Goal: Information Seeking & Learning: Learn about a topic

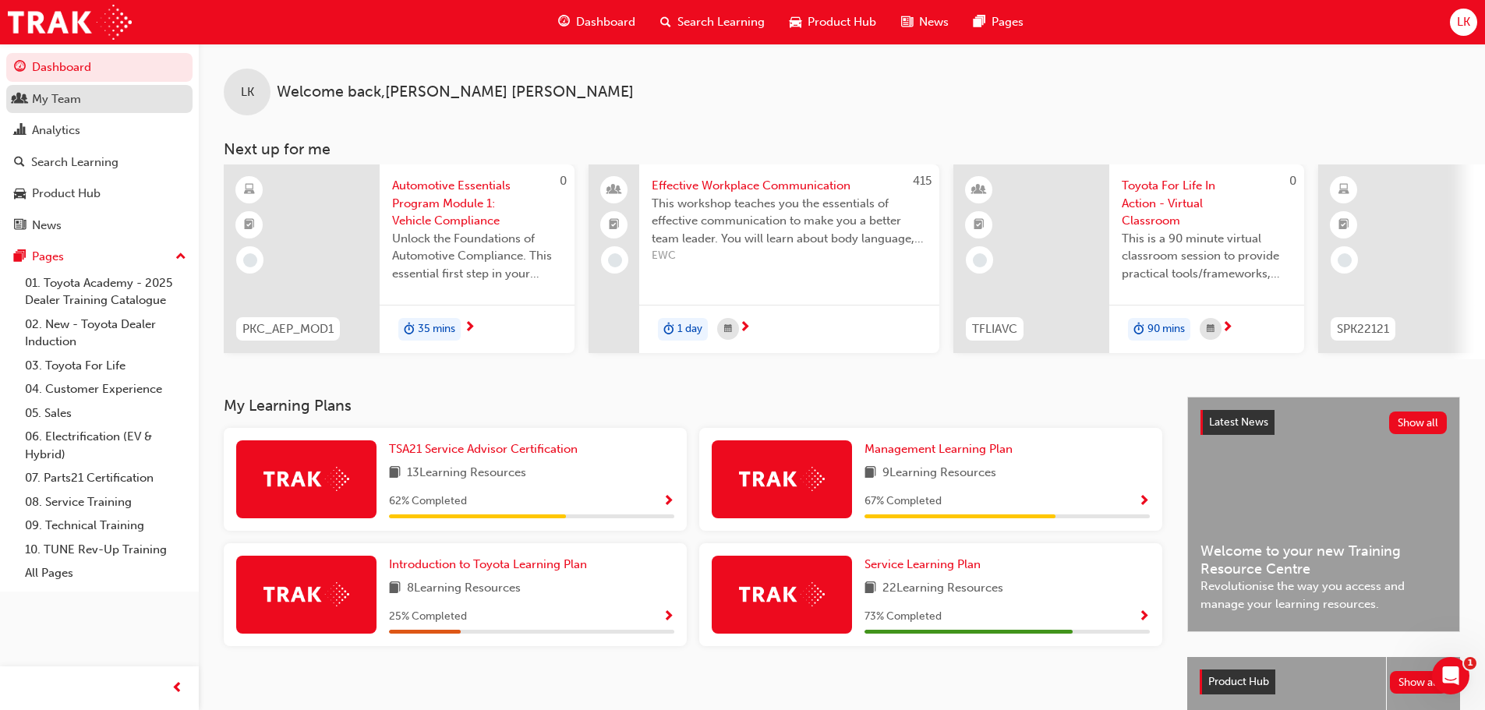
click at [49, 96] on div "My Team" at bounding box center [56, 99] width 49 height 18
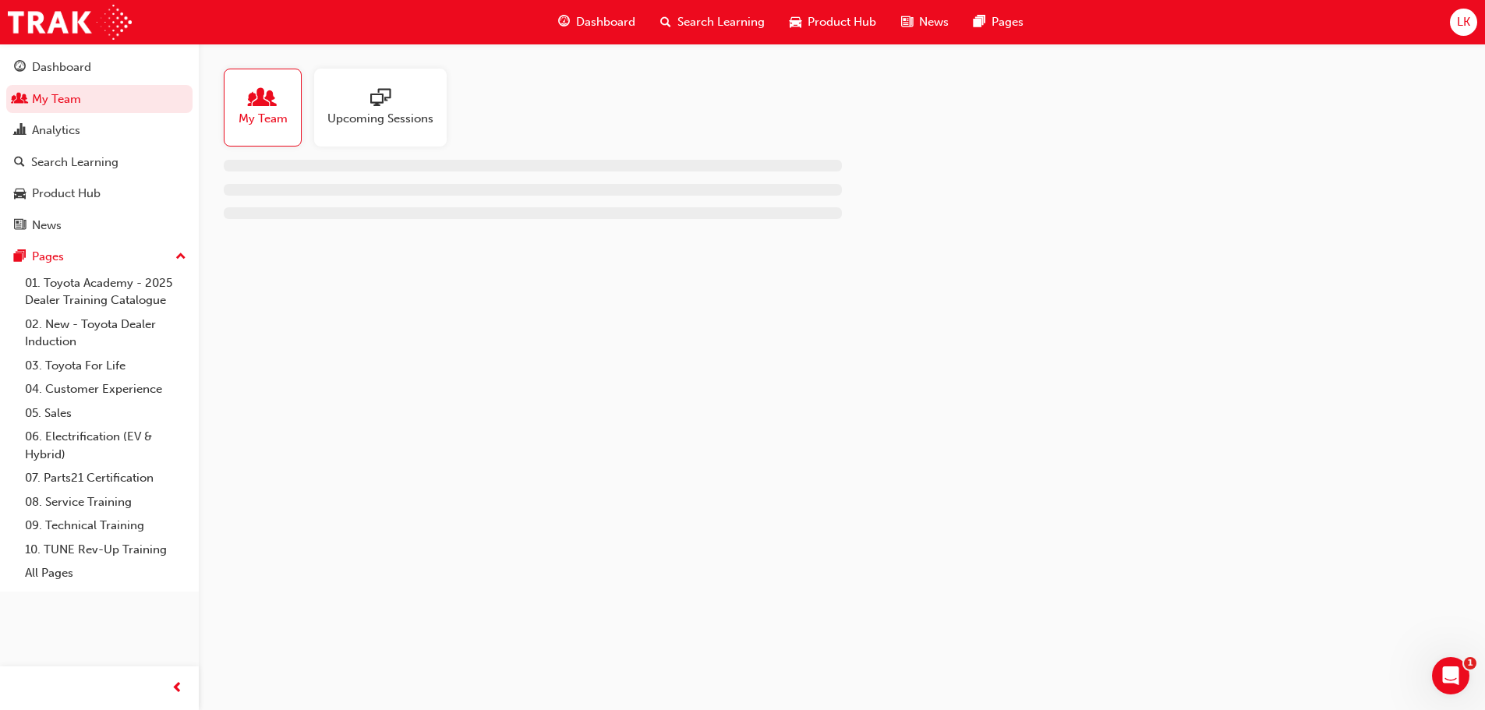
click at [377, 122] on span "Upcoming Sessions" at bounding box center [380, 119] width 106 height 18
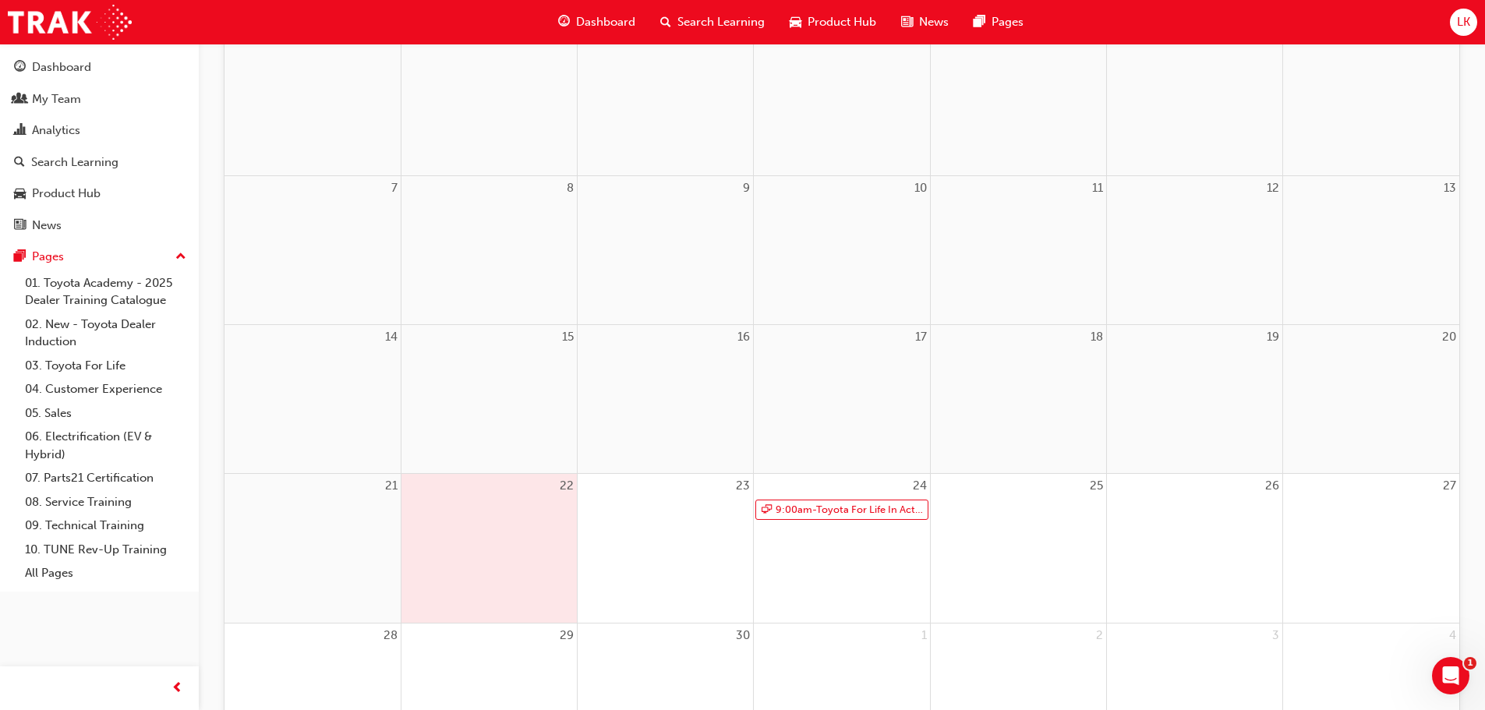
scroll to position [312, 0]
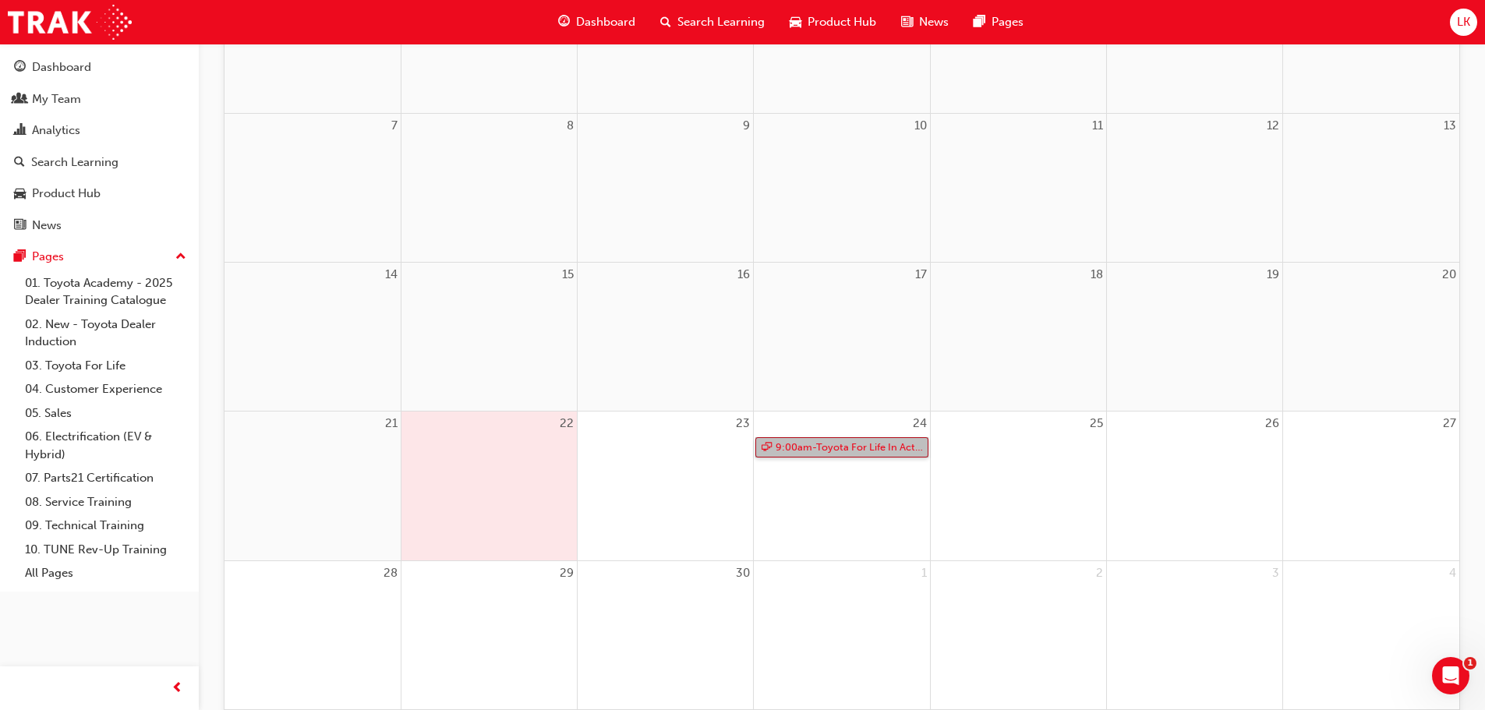
click at [826, 450] on link "9:00am - Toyota For Life In Action - Virtual Classroom" at bounding box center [841, 447] width 172 height 21
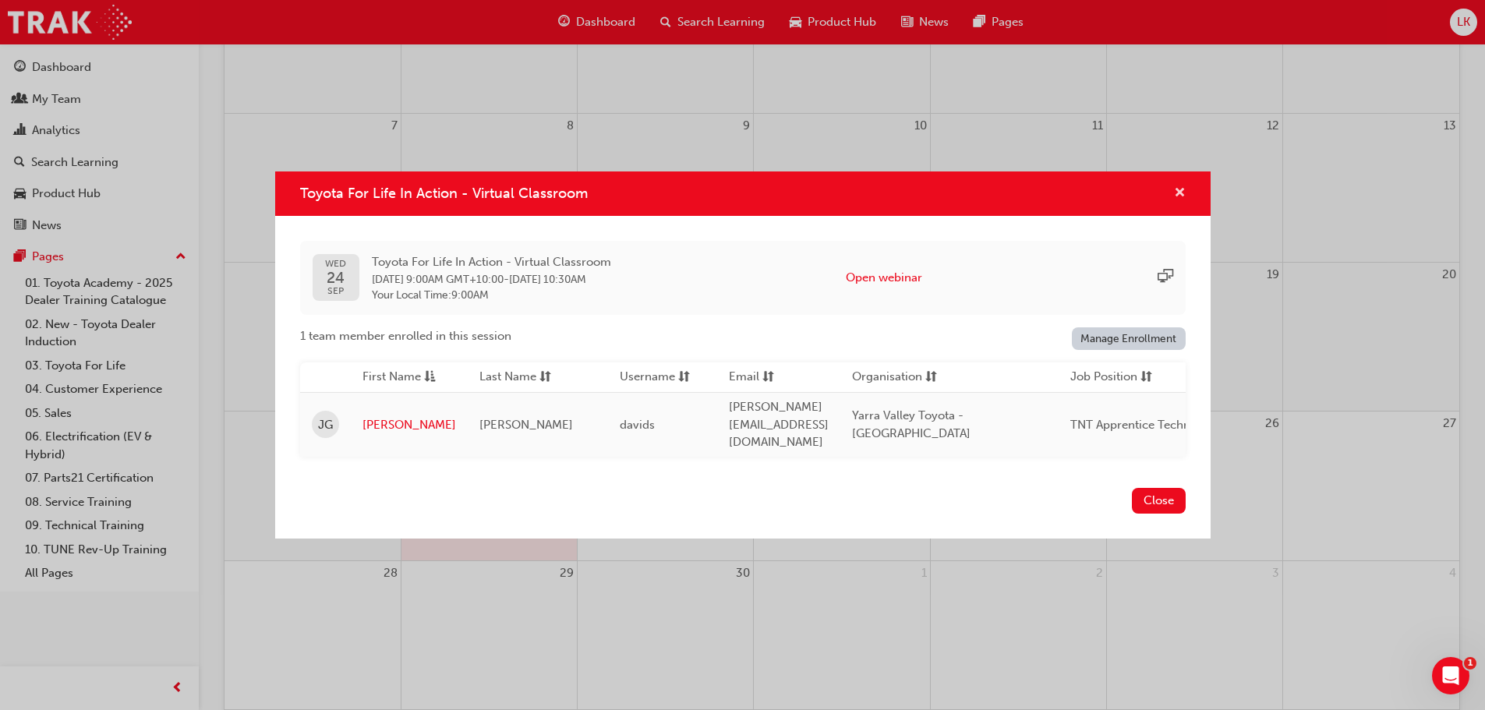
click at [1180, 201] on span "cross-icon" at bounding box center [1180, 194] width 12 height 14
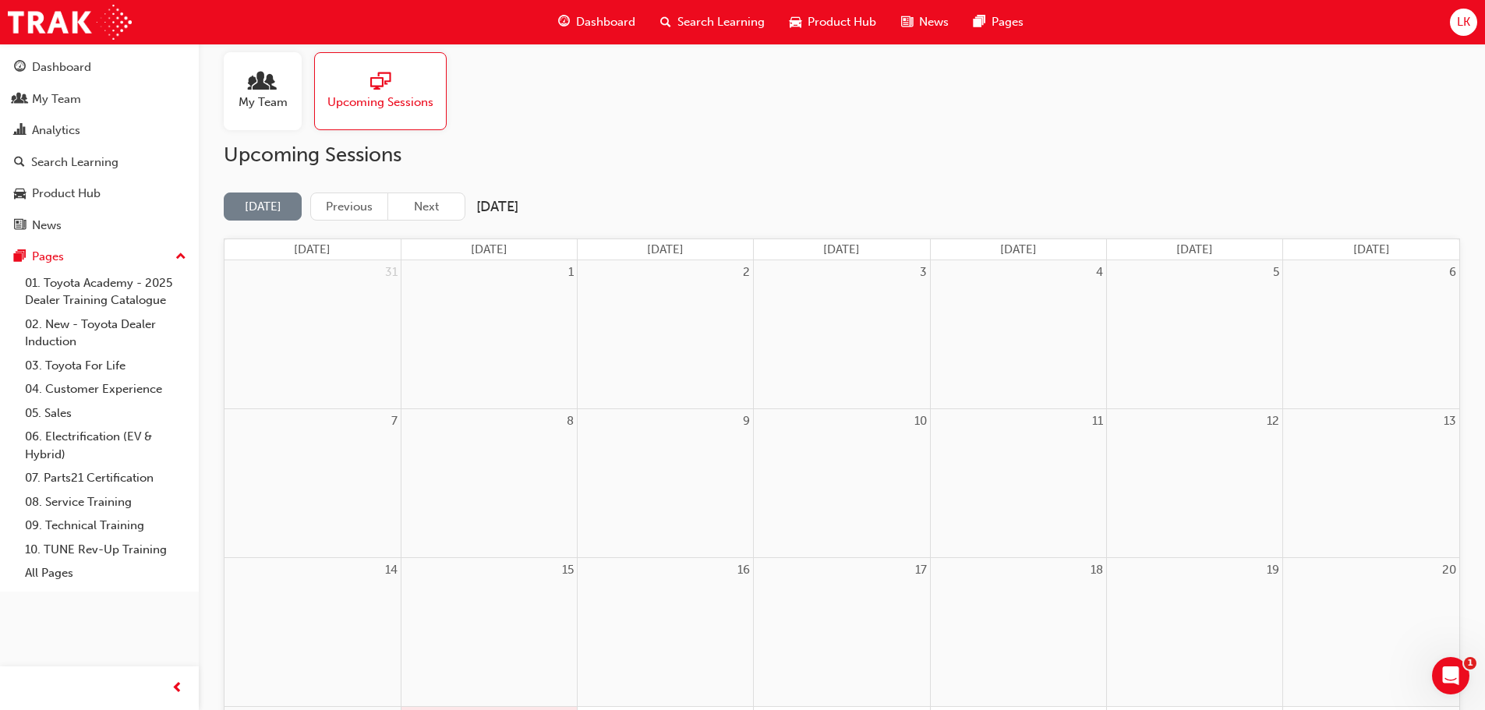
scroll to position [0, 0]
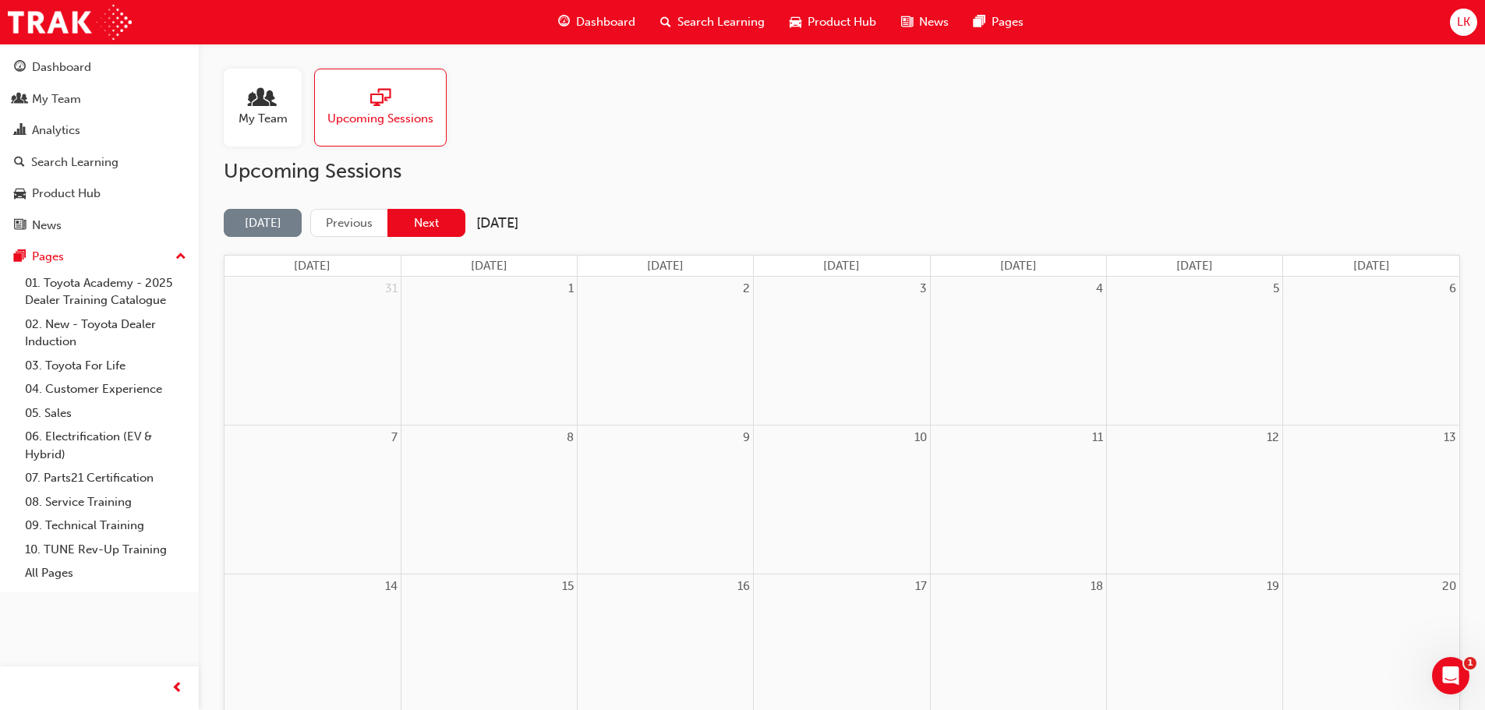
click at [423, 221] on button "Next" at bounding box center [426, 223] width 78 height 29
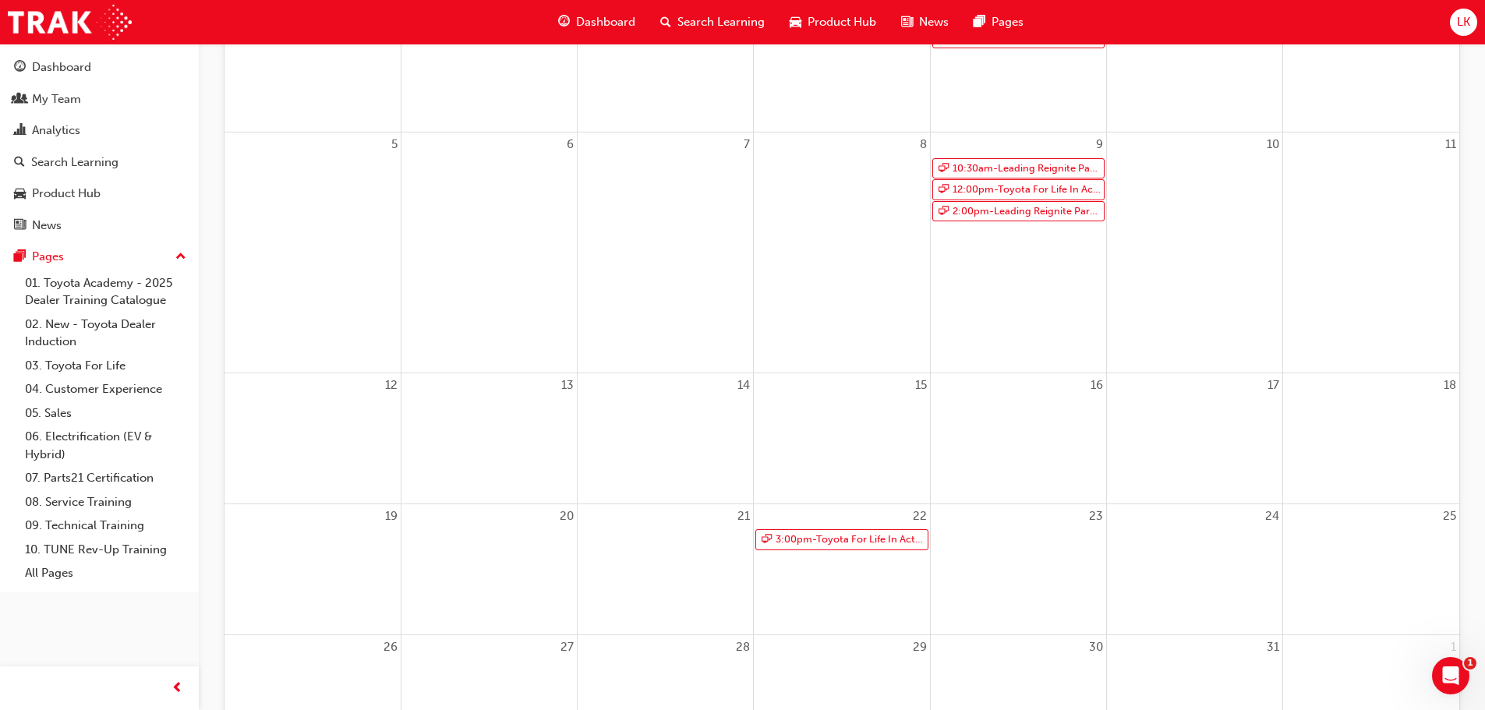
scroll to position [390, 0]
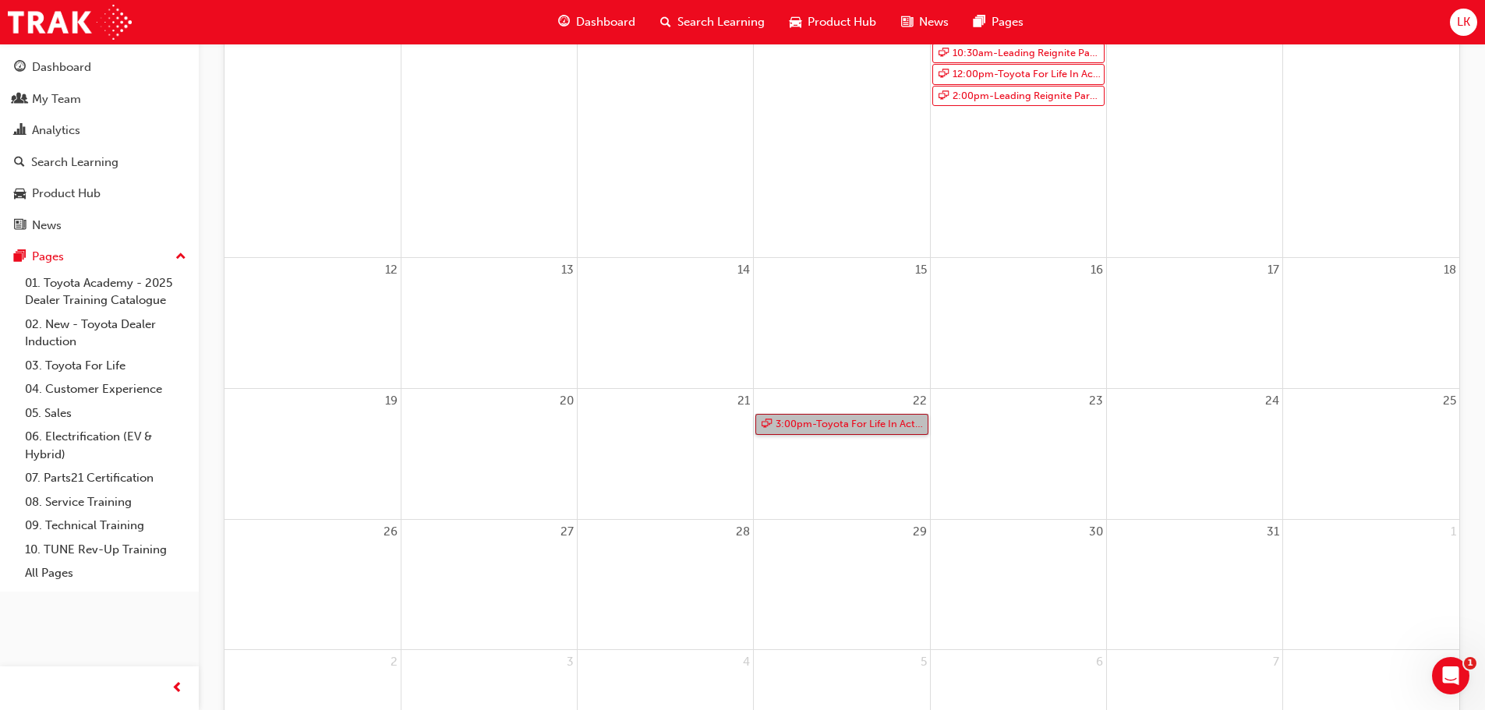
click at [837, 425] on link "3:00pm - Toyota For Life In Action - Virtual Classroom" at bounding box center [841, 424] width 172 height 21
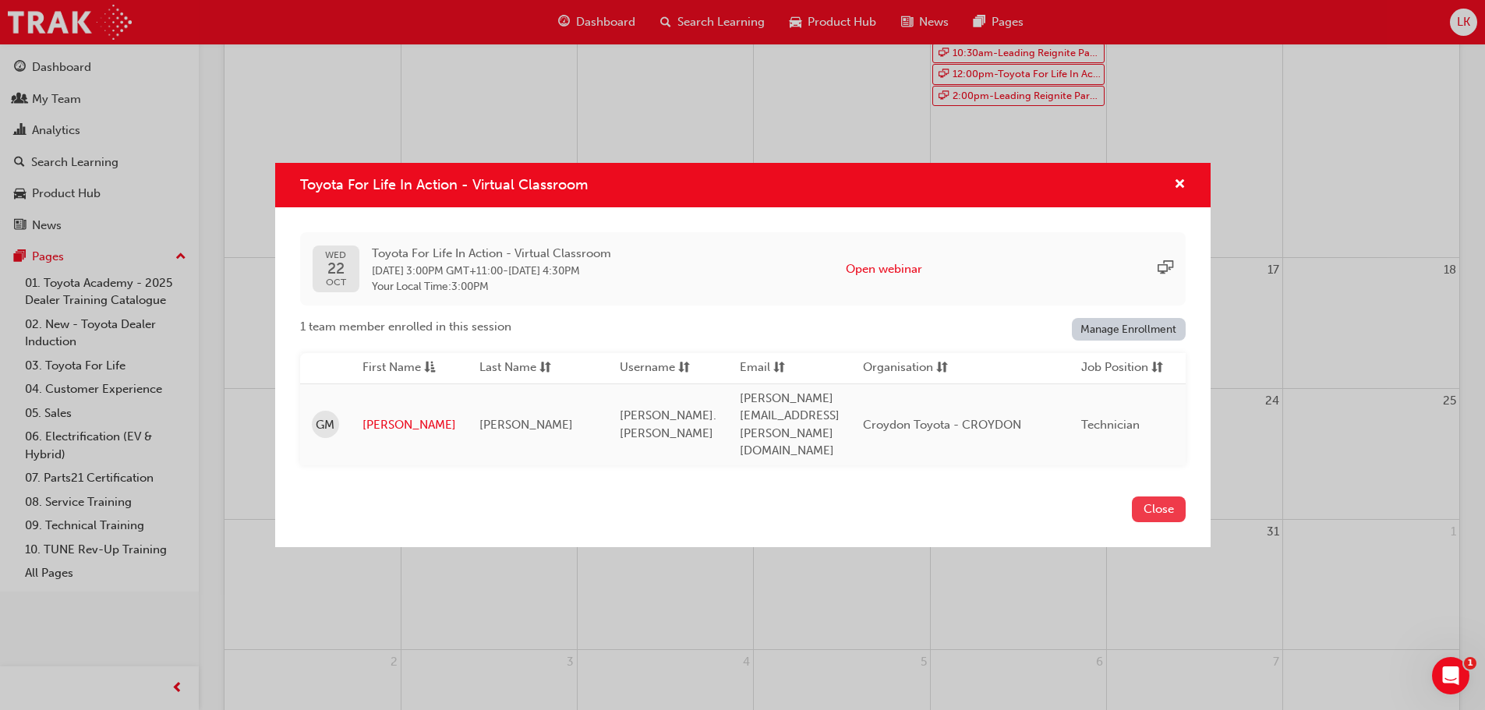
click at [1154, 496] on button "Close" at bounding box center [1159, 509] width 54 height 26
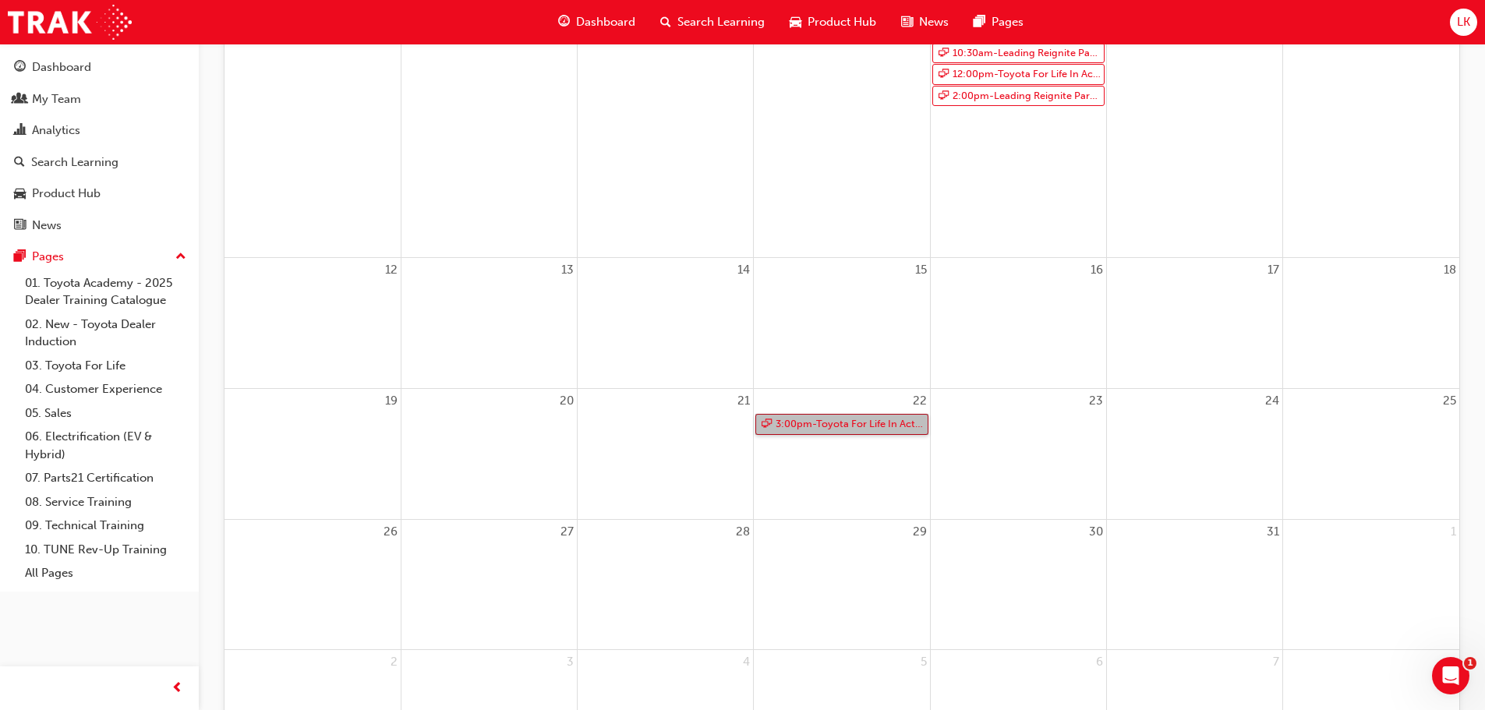
click at [834, 423] on link "3:00pm - Toyota For Life In Action - Virtual Classroom" at bounding box center [841, 424] width 172 height 21
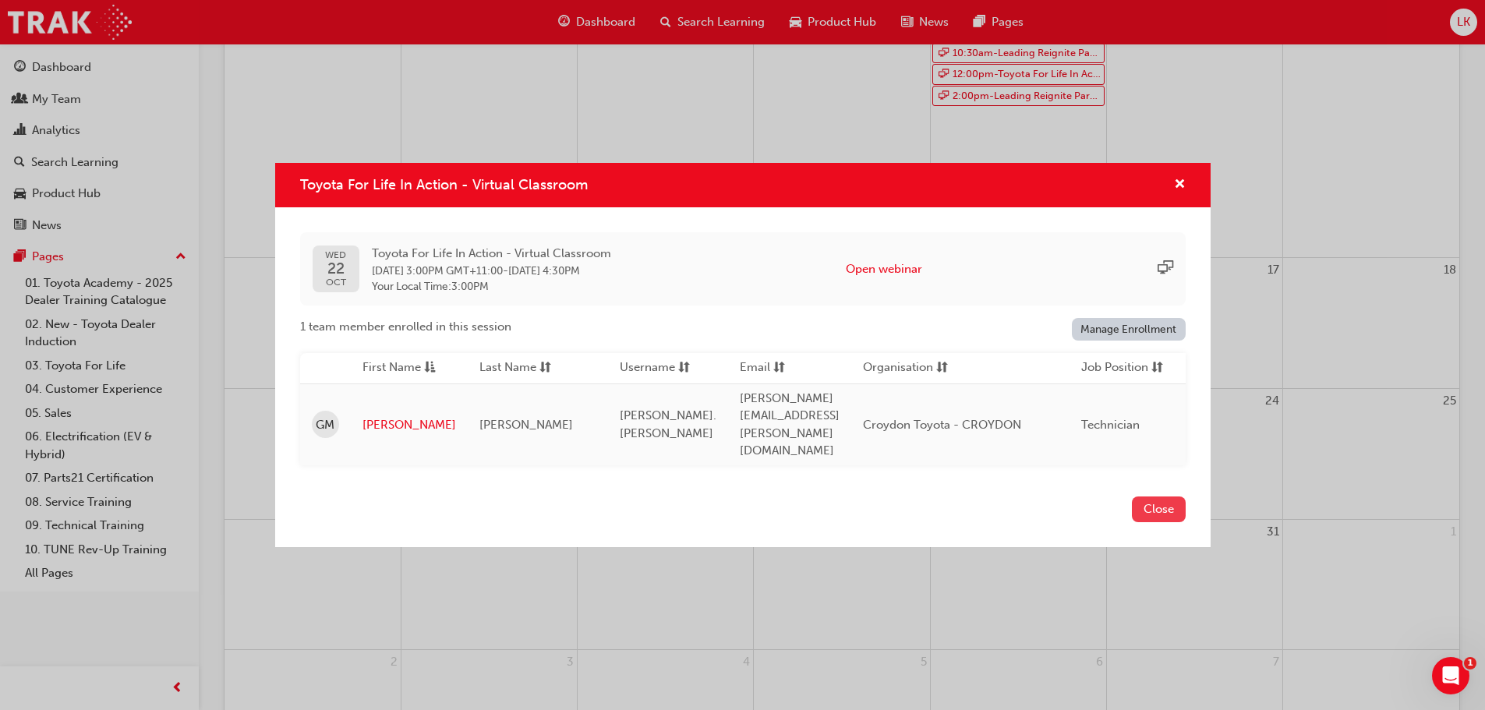
click at [1150, 496] on button "Close" at bounding box center [1159, 509] width 54 height 26
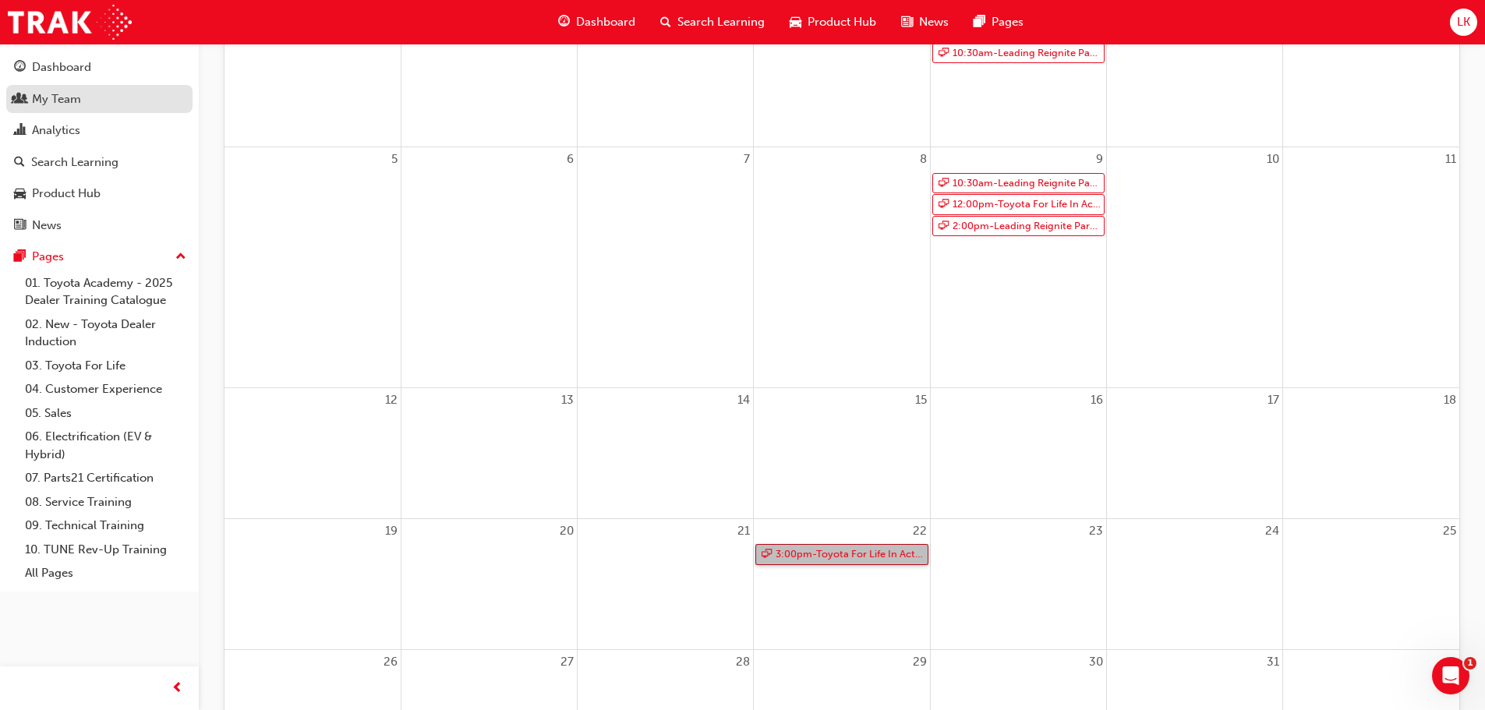
scroll to position [0, 0]
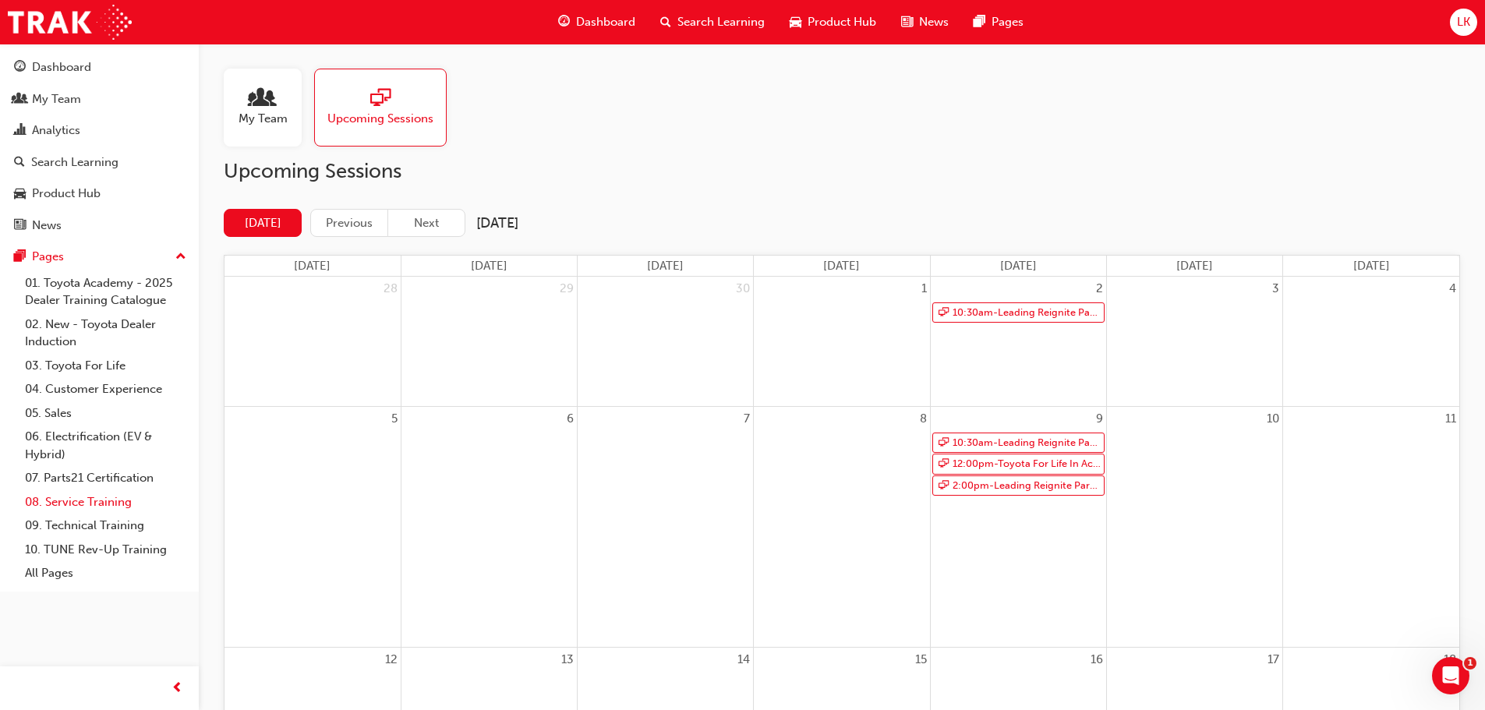
click at [110, 500] on link "08. Service Training" at bounding box center [106, 502] width 174 height 24
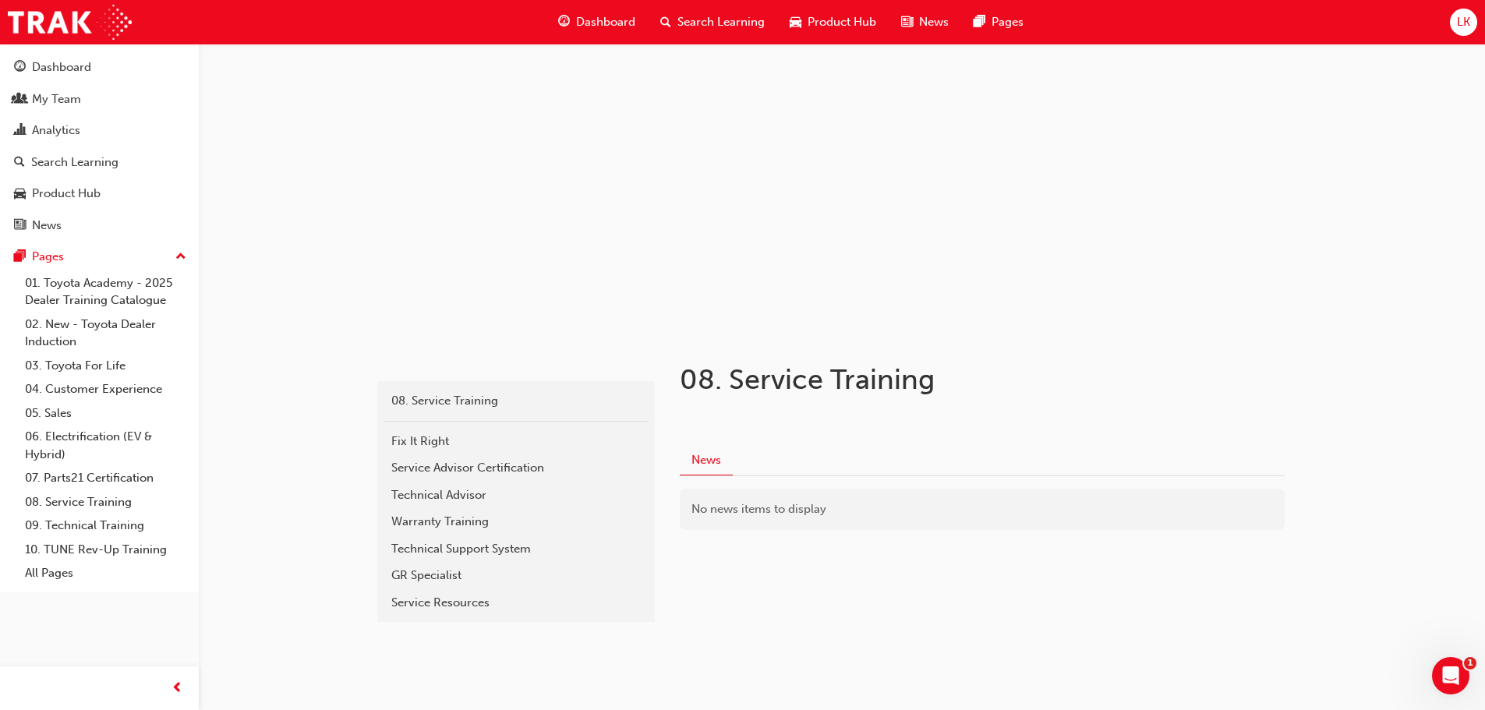
scroll to position [37, 0]
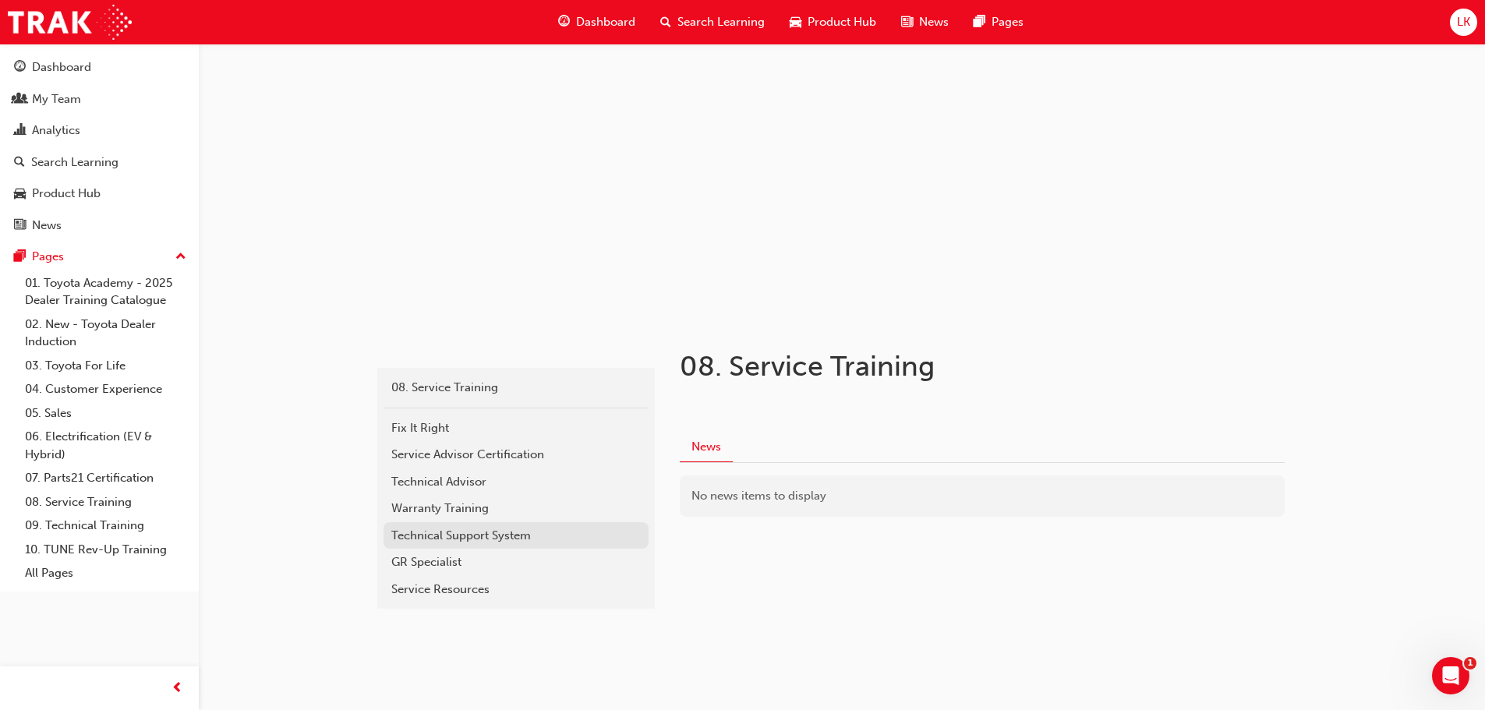
click at [473, 537] on div "Technical Support System" at bounding box center [515, 536] width 249 height 18
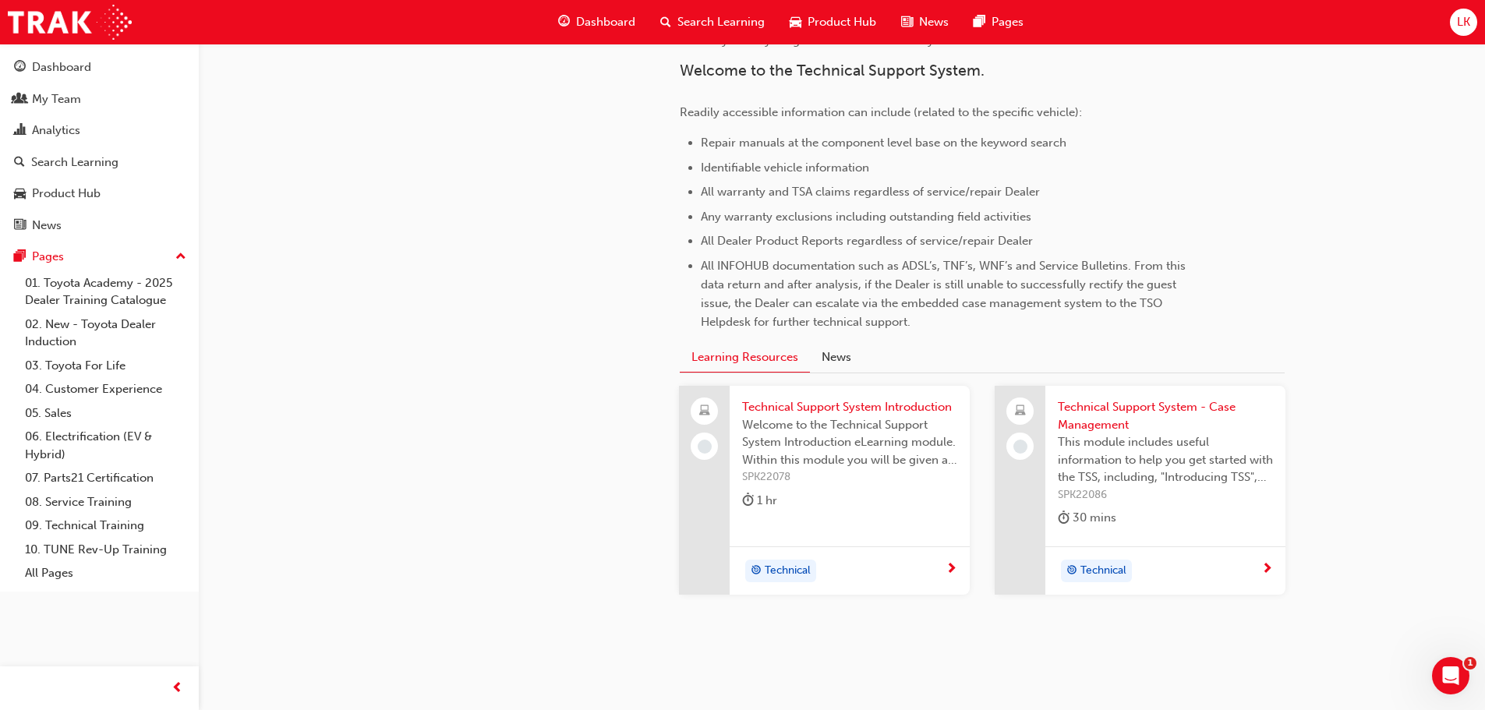
scroll to position [704, 0]
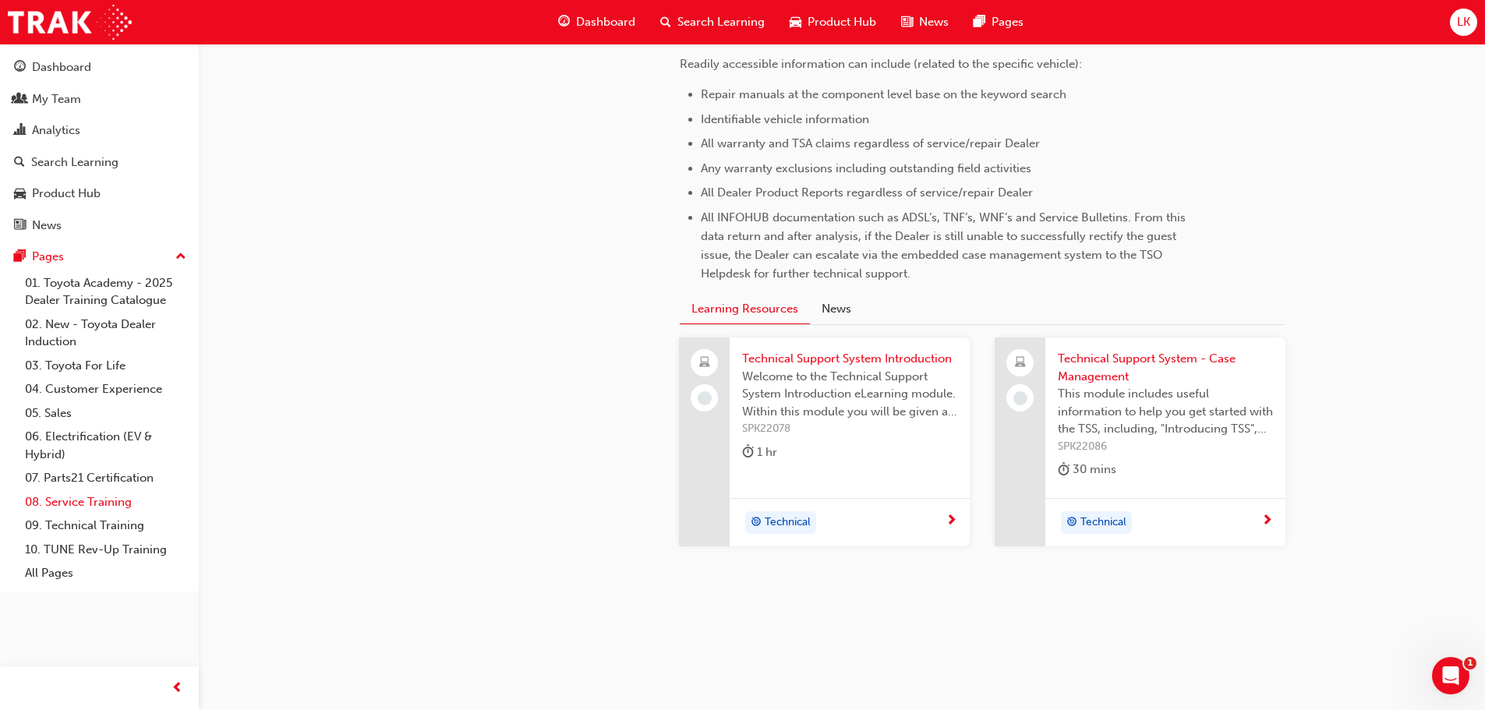
click at [112, 501] on link "08. Service Training" at bounding box center [106, 502] width 174 height 24
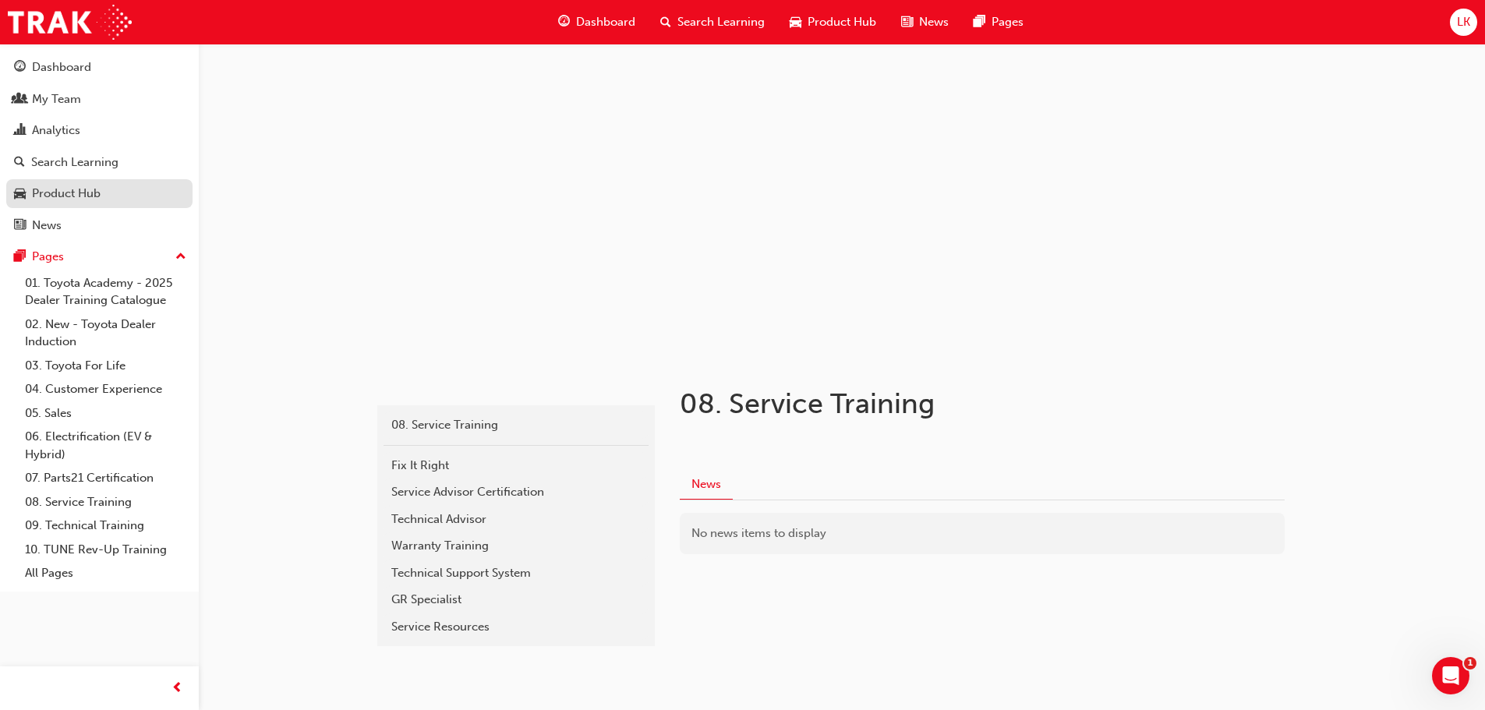
click at [84, 195] on div "Product Hub" at bounding box center [66, 194] width 69 height 18
